Goal: Transaction & Acquisition: Book appointment/travel/reservation

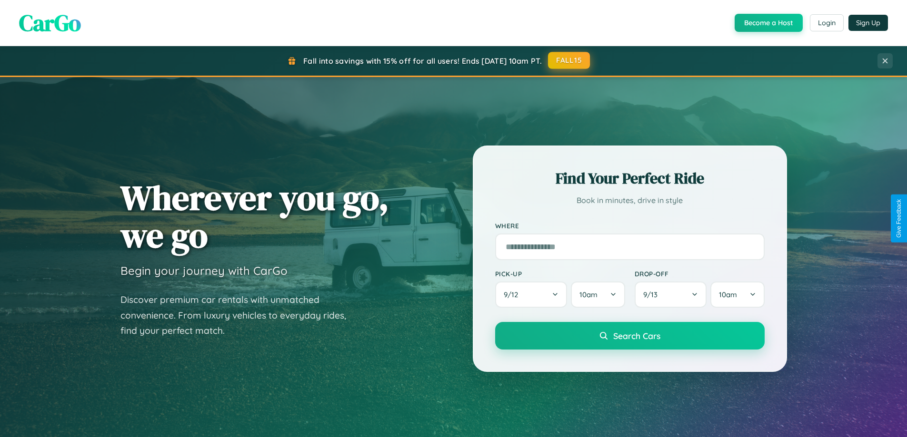
click at [569, 60] on button "FALL15" at bounding box center [569, 60] width 42 height 17
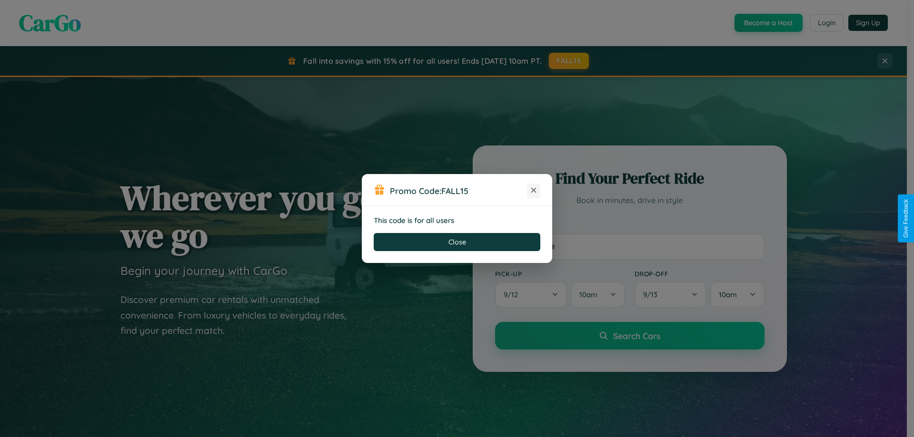
click at [533, 191] on icon at bounding box center [534, 191] width 10 height 10
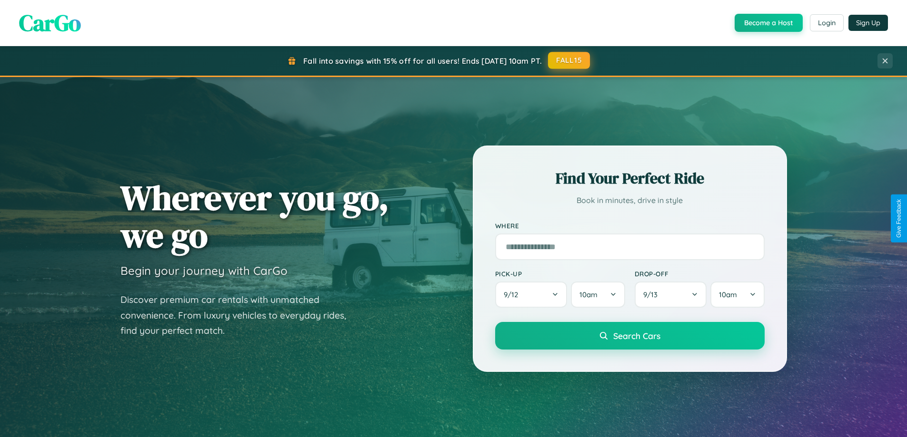
click at [569, 61] on button "FALL15" at bounding box center [569, 60] width 42 height 17
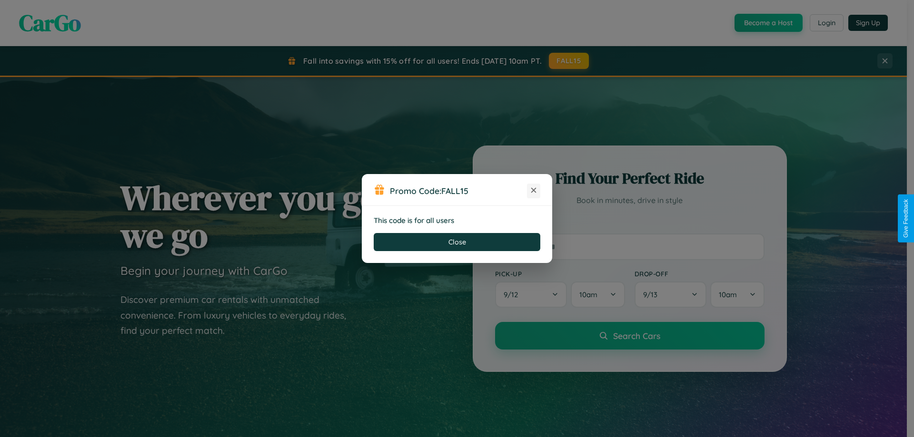
click at [533, 191] on icon at bounding box center [534, 191] width 10 height 10
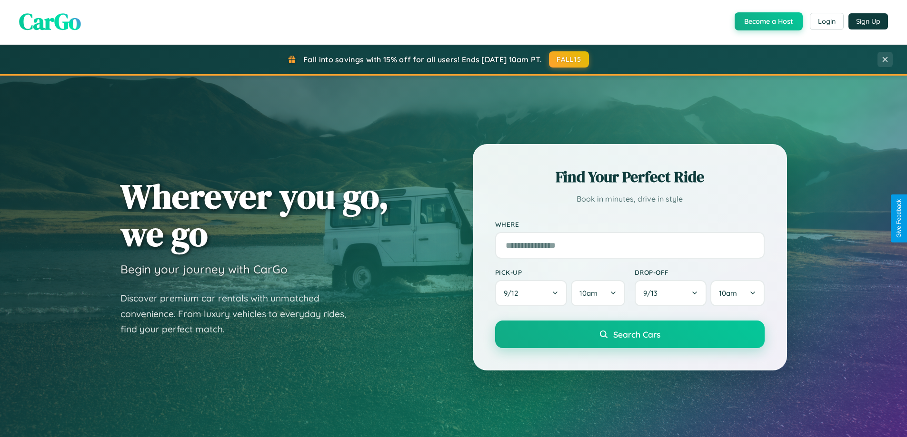
scroll to position [1529, 0]
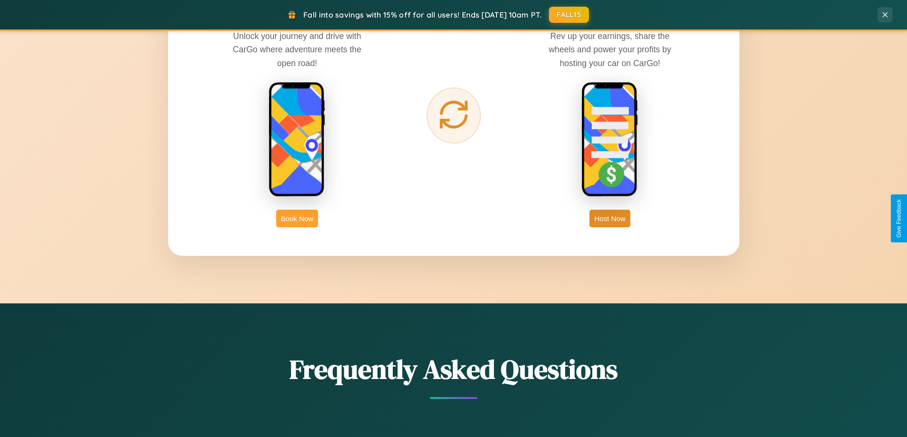
click at [297, 218] on button "Book Now" at bounding box center [297, 219] width 42 height 18
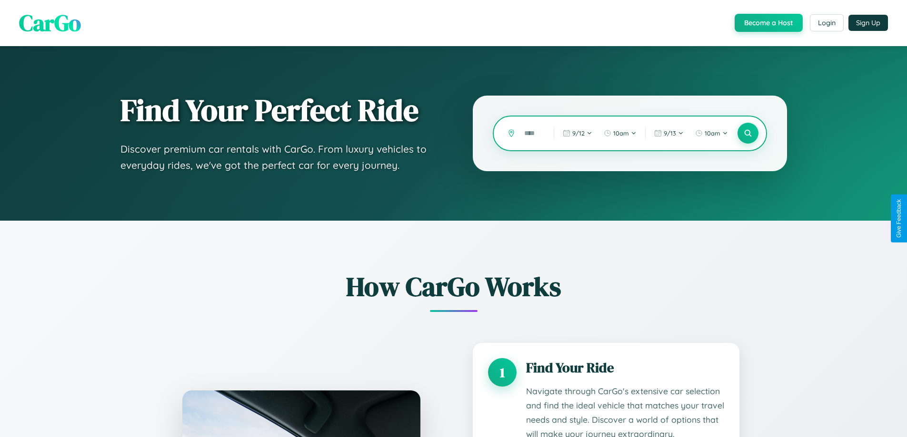
click at [532, 133] on input "text" at bounding box center [531, 133] width 25 height 17
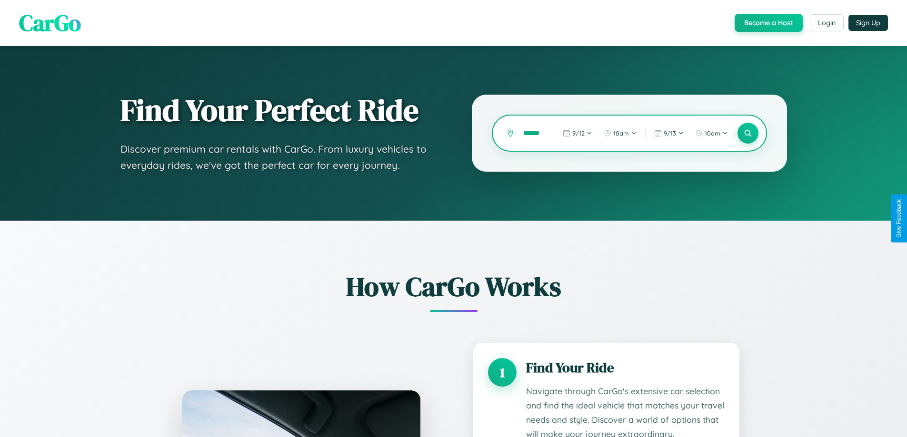
scroll to position [0, 8]
type input "******"
click at [747, 133] on icon at bounding box center [747, 133] width 9 height 9
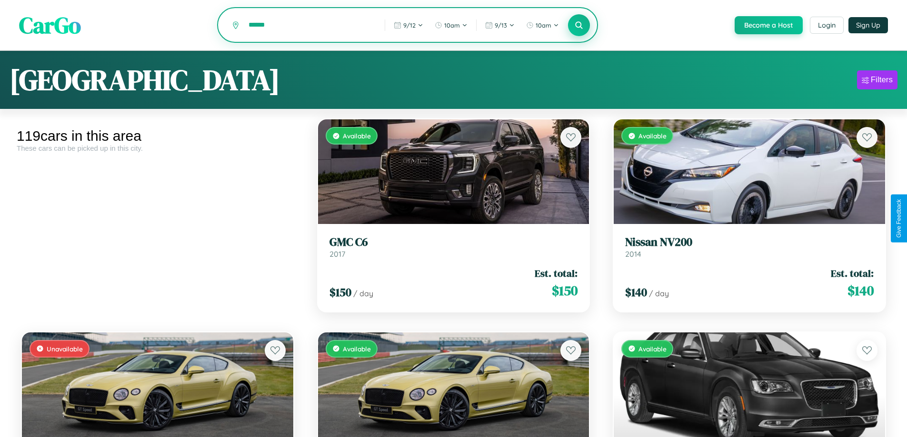
type input "******"
click at [578, 26] on icon at bounding box center [578, 24] width 9 height 9
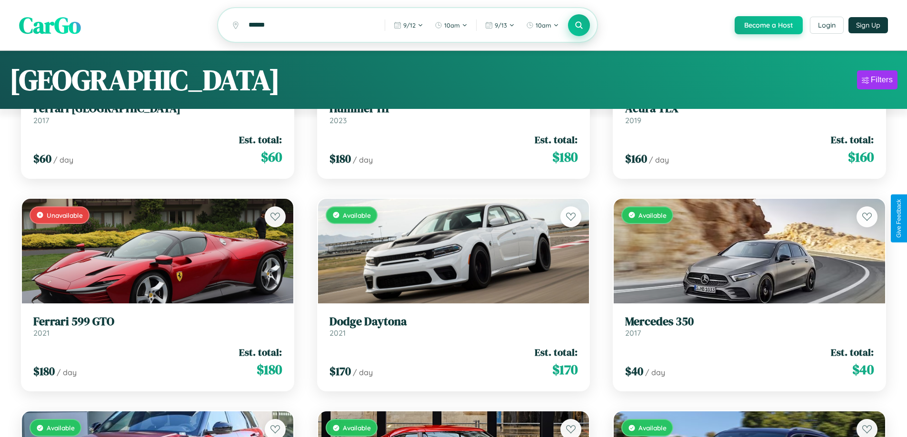
scroll to position [58, 0]
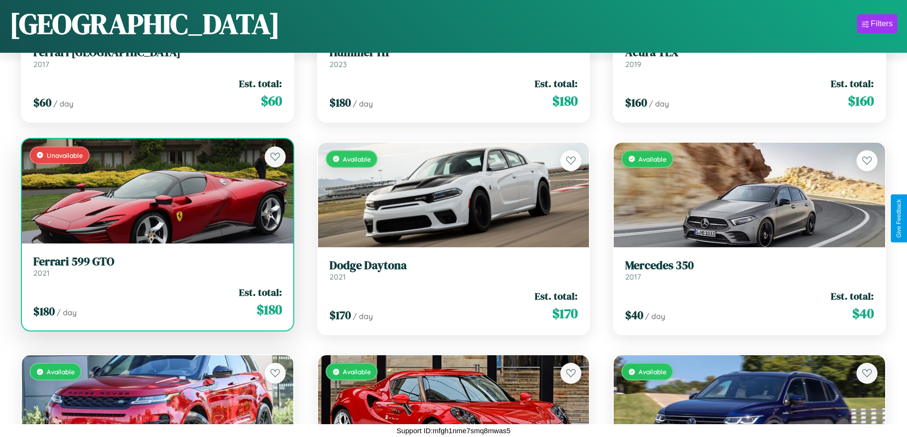
click at [156, 269] on h3 "Ferrari 599 GTO" at bounding box center [157, 262] width 248 height 14
